Goal: Task Accomplishment & Management: Complete application form

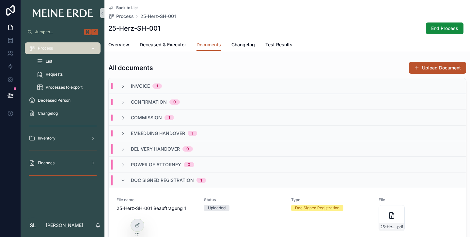
click at [49, 47] on span "Process" at bounding box center [45, 48] width 15 height 5
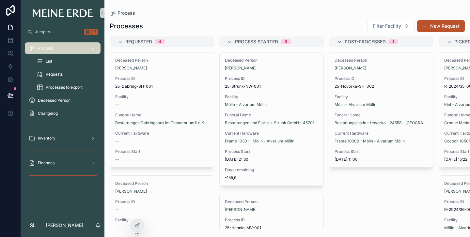
click at [54, 63] on div "List" at bounding box center [67, 61] width 60 height 10
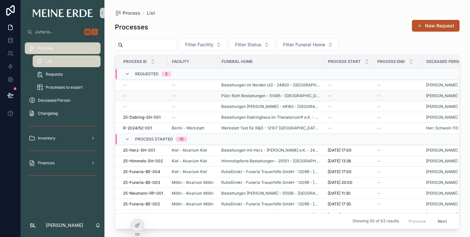
click at [125, 98] on span "--" at bounding box center [125, 95] width 4 height 5
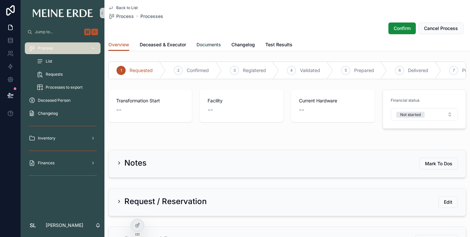
click at [207, 42] on span "Documents" at bounding box center [208, 44] width 24 height 7
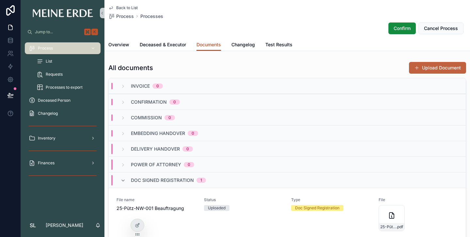
click at [432, 69] on button "Upload Document" at bounding box center [437, 68] width 57 height 12
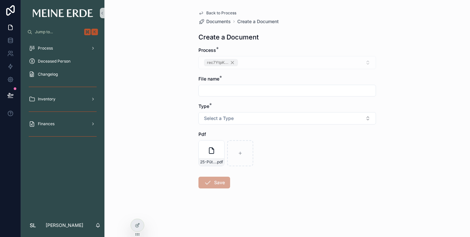
click at [226, 89] on input "scrollable content" at bounding box center [287, 90] width 177 height 9
type input "*"
drag, startPoint x: 242, startPoint y: 90, endPoint x: 265, endPoint y: 90, distance: 23.2
click at [265, 90] on input "**********" at bounding box center [287, 90] width 177 height 9
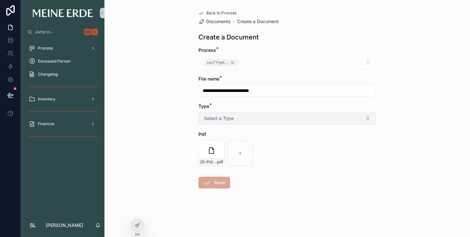
type input "**********"
click at [259, 118] on button "Select a Type" at bounding box center [286, 118] width 177 height 12
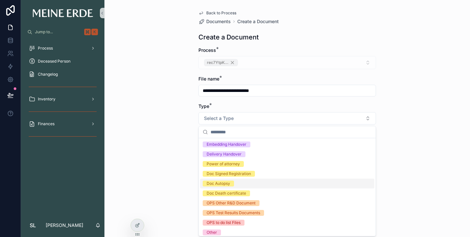
scroll to position [3, 0]
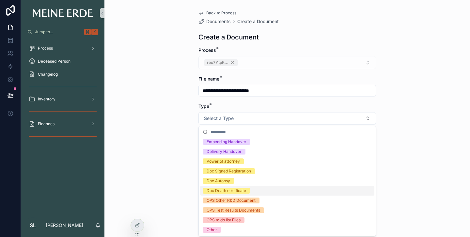
click at [232, 191] on div "Doc Death certificate" at bounding box center [226, 191] width 39 height 6
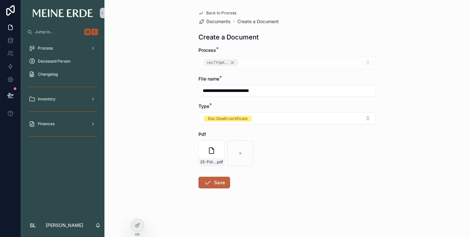
click at [215, 184] on button "Save" at bounding box center [214, 183] width 32 height 12
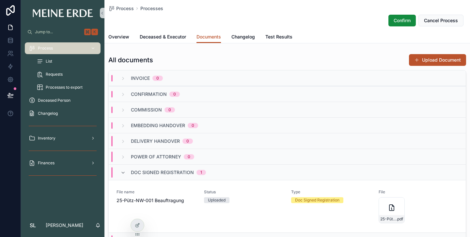
click at [55, 59] on div "List" at bounding box center [67, 61] width 60 height 10
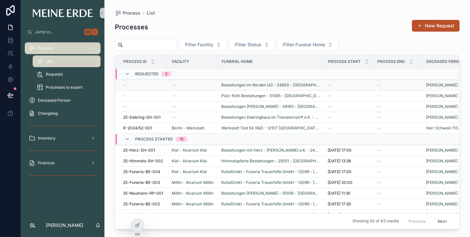
scroll to position [1, 0]
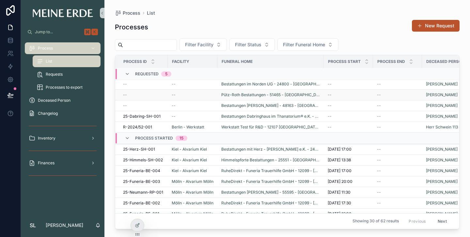
click at [125, 95] on span "--" at bounding box center [125, 94] width 4 height 5
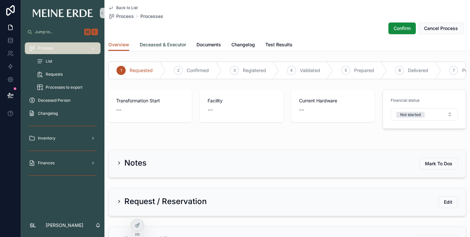
click at [161, 44] on span "Deceased & Executor" at bounding box center [163, 44] width 46 height 7
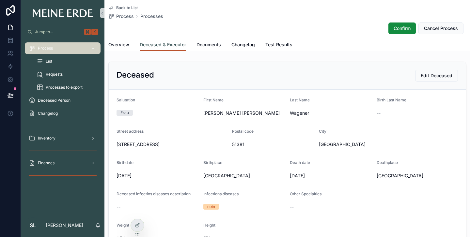
scroll to position [6, 0]
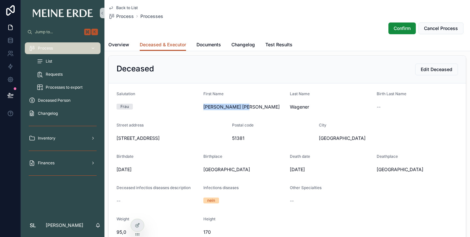
drag, startPoint x: 239, startPoint y: 107, endPoint x: 204, endPoint y: 107, distance: 35.2
click at [204, 107] on span "[PERSON_NAME] [PERSON_NAME]" at bounding box center [244, 107] width 82 height 7
copy span "[PERSON_NAME] [PERSON_NAME]"
drag, startPoint x: 309, startPoint y: 170, endPoint x: 290, endPoint y: 170, distance: 19.2
click at [290, 170] on span "[DATE]" at bounding box center [331, 169] width 82 height 7
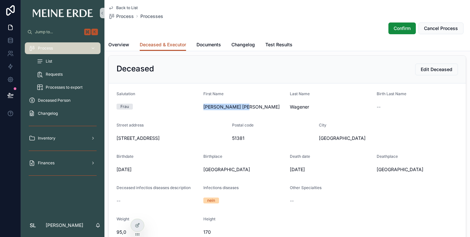
copy span "[DATE]"
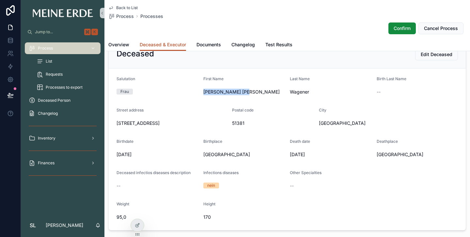
scroll to position [19, 0]
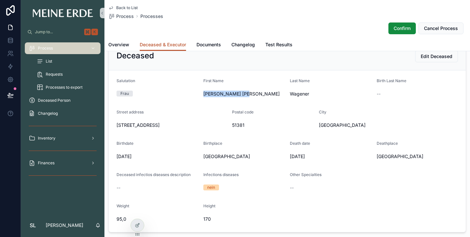
click at [257, 136] on form "Salutation Frau First Name [PERSON_NAME] [PERSON_NAME] Last Name [PERSON_NAME] …" at bounding box center [287, 151] width 357 height 162
drag, startPoint x: 311, startPoint y: 155, endPoint x: 289, endPoint y: 157, distance: 21.6
click at [289, 157] on form "Salutation Frau First Name [PERSON_NAME] [PERSON_NAME] Last Name [PERSON_NAME] …" at bounding box center [287, 151] width 357 height 162
copy span "[DATE]"
